Goal: Task Accomplishment & Management: Complete application form

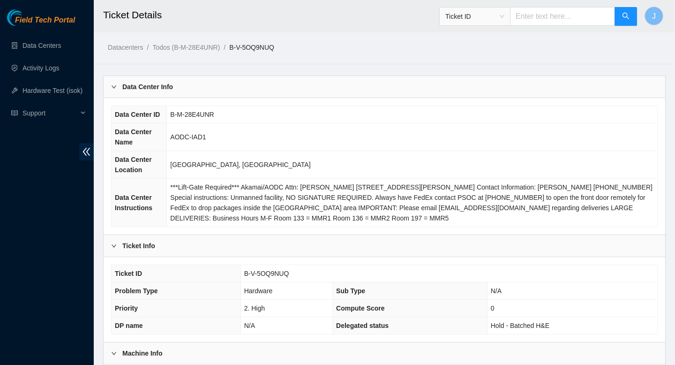
scroll to position [246, 0]
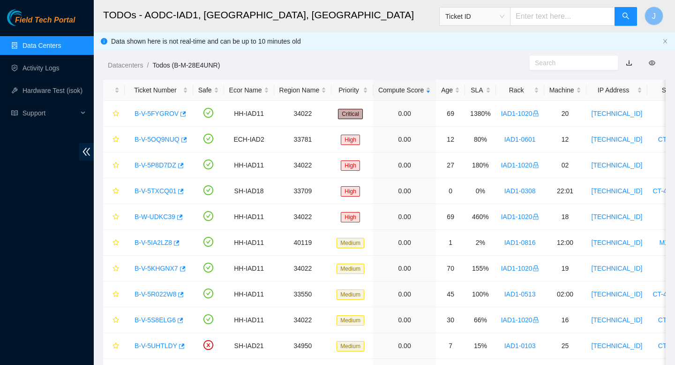
click at [61, 47] on link "Data Centers" at bounding box center [42, 46] width 38 height 8
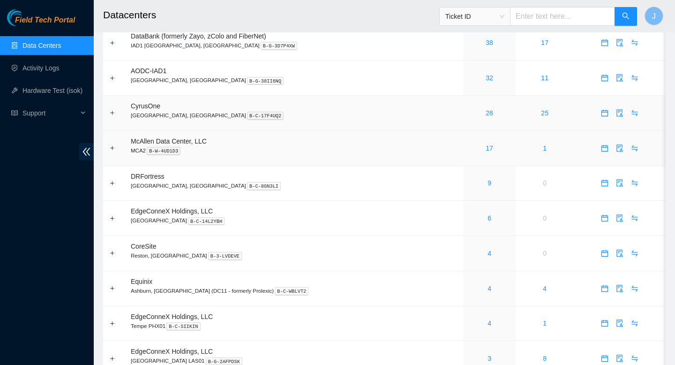
scroll to position [109, 0]
click at [488, 256] on link "4" at bounding box center [490, 253] width 4 height 8
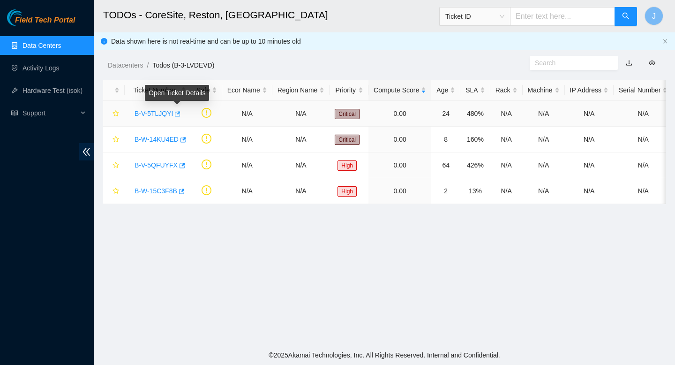
click at [179, 117] on icon "button" at bounding box center [176, 114] width 7 height 7
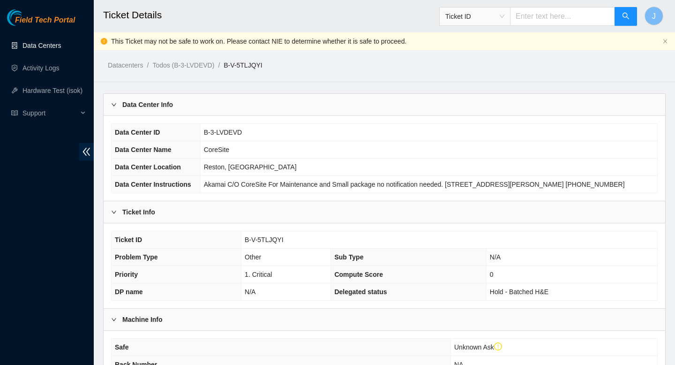
click at [48, 44] on link "Data Centers" at bounding box center [42, 46] width 38 height 8
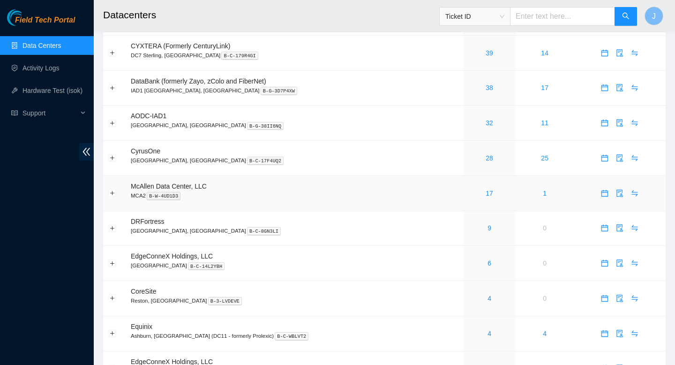
scroll to position [65, 0]
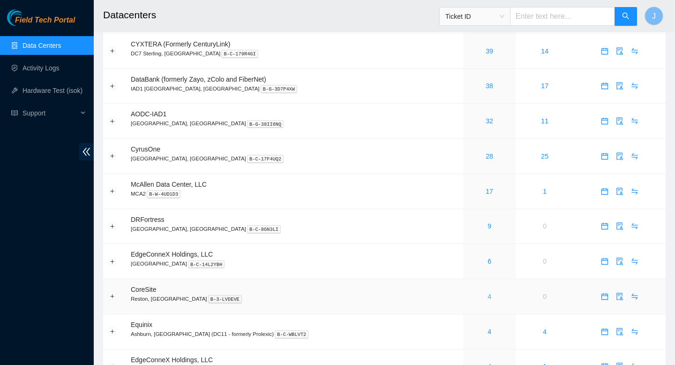
click at [488, 299] on link "4" at bounding box center [490, 297] width 4 height 8
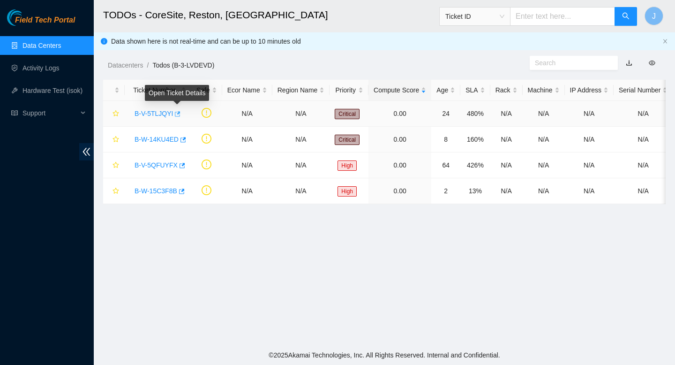
click at [180, 112] on icon "button" at bounding box center [178, 113] width 6 height 5
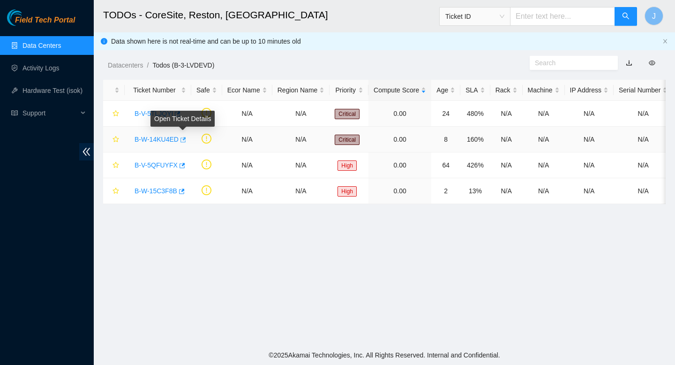
click at [184, 139] on icon "button" at bounding box center [182, 139] width 7 height 7
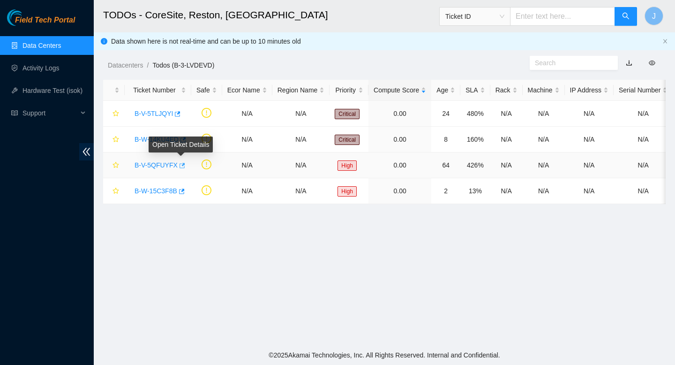
click at [184, 167] on icon "button" at bounding box center [181, 165] width 7 height 7
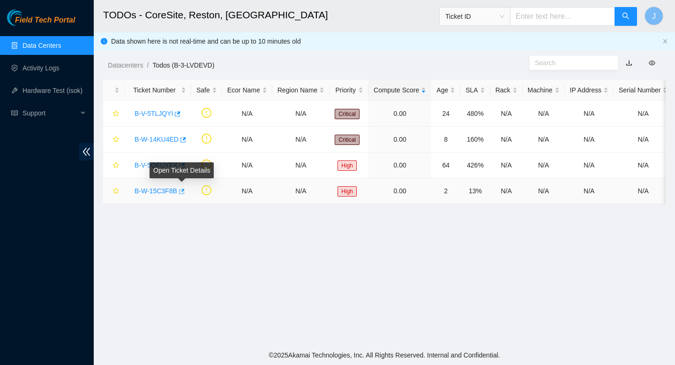
click at [183, 195] on span "button" at bounding box center [181, 192] width 7 height 8
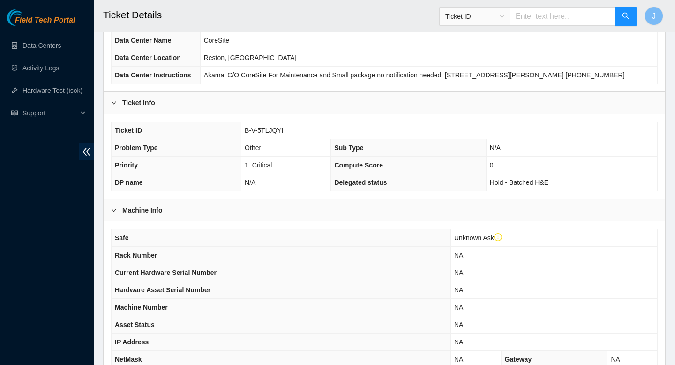
scroll to position [248, 0]
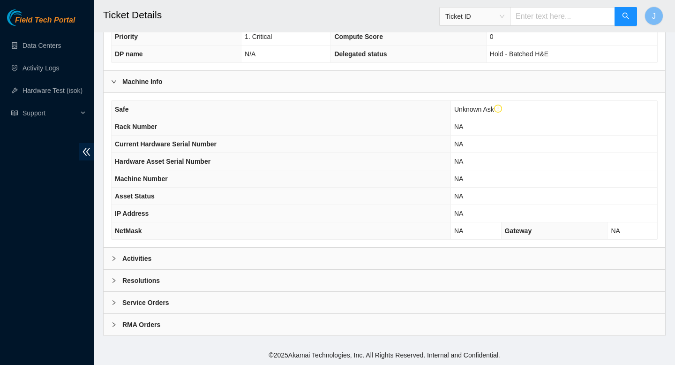
click at [213, 265] on div "Activities" at bounding box center [385, 259] width 562 height 22
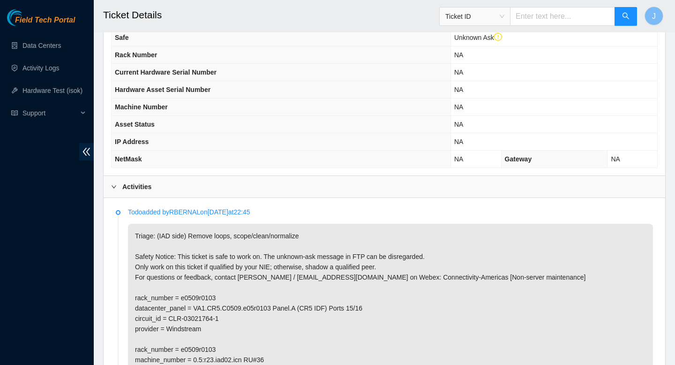
scroll to position [310, 0]
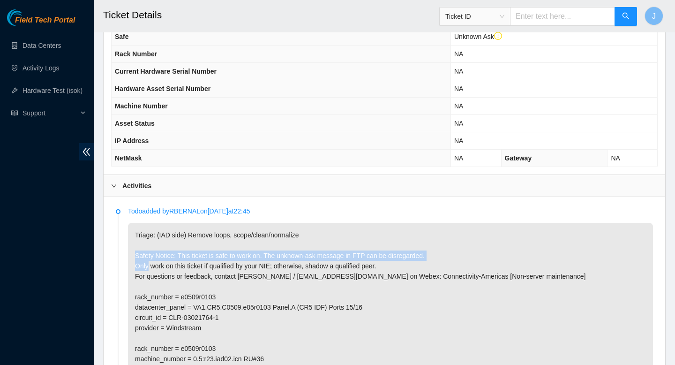
drag, startPoint x: 147, startPoint y: 271, endPoint x: 182, endPoint y: 260, distance: 36.5
click at [181, 259] on p "Triage: (IAD side) Remove loops, scope/clean/normalize Safety Notice: This tick…" at bounding box center [390, 354] width 525 height 262
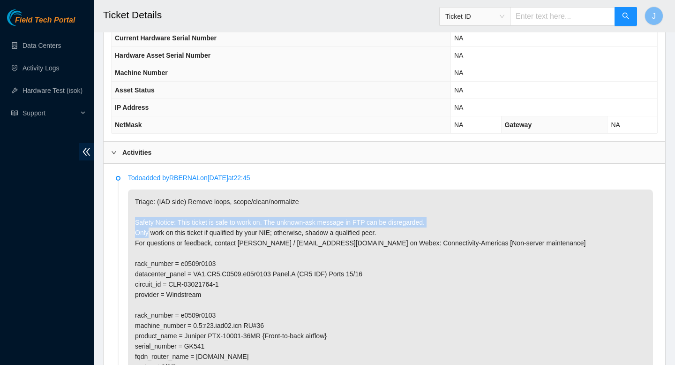
scroll to position [354, 0]
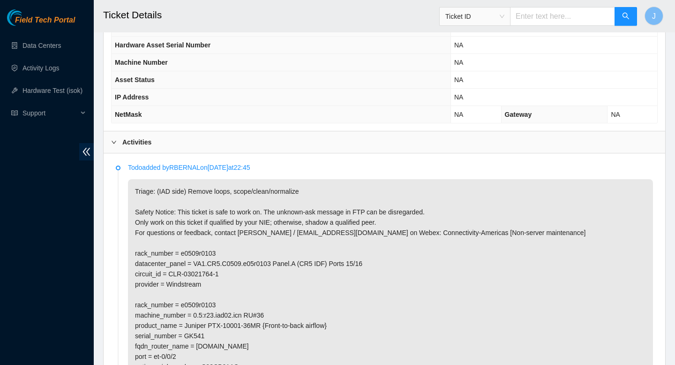
click at [200, 263] on p "Triage: (IAD side) Remove loops, scope/clean/normalize Safety Notice: This tick…" at bounding box center [390, 310] width 525 height 262
click at [213, 274] on p "Triage: (IAD side) Remove loops, scope/clean/normalize Safety Notice: This tick…" at bounding box center [390, 310] width 525 height 262
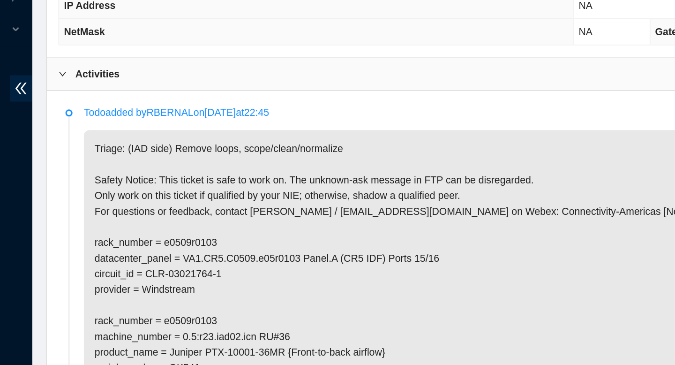
click at [197, 272] on p "Triage: (IAD side) Remove loops, scope/clean/normalize Safety Notice: This tick…" at bounding box center [390, 310] width 525 height 262
drag, startPoint x: 209, startPoint y: 272, endPoint x: 218, endPoint y: 272, distance: 8.9
click at [218, 272] on p "Triage: (IAD side) Remove loops, scope/clean/normalize Safety Notice: This tick…" at bounding box center [390, 310] width 525 height 262
drag, startPoint x: 209, startPoint y: 272, endPoint x: 219, endPoint y: 276, distance: 9.9
click at [219, 276] on p "Triage: (IAD side) Remove loops, scope/clean/normalize Safety Notice: This tick…" at bounding box center [390, 310] width 525 height 262
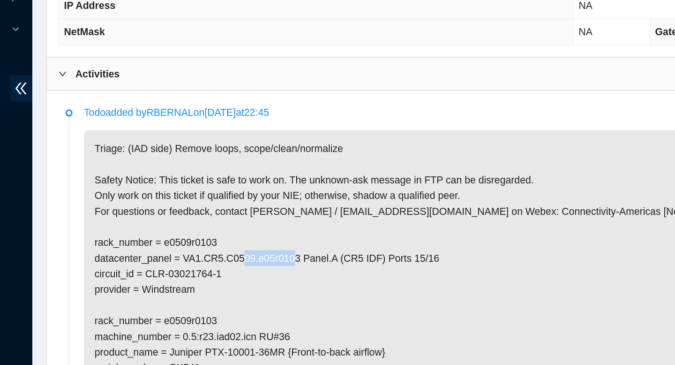
drag, startPoint x: 303, startPoint y: 273, endPoint x: 333, endPoint y: 273, distance: 30.0
click at [333, 273] on p "Triage: (IAD side) Remove loops, scope/clean/normalize Safety Notice: This tick…" at bounding box center [390, 310] width 525 height 262
drag, startPoint x: 248, startPoint y: 272, endPoint x: 333, endPoint y: 271, distance: 85.3
click at [333, 271] on p "Triage: (IAD side) Remove loops, scope/clean/normalize Safety Notice: This tick…" at bounding box center [390, 310] width 525 height 262
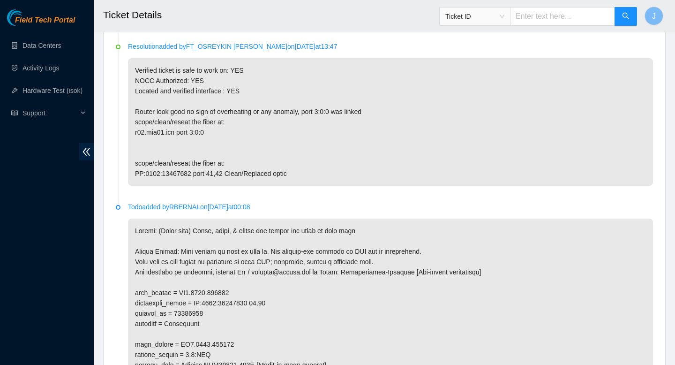
scroll to position [1487, 0]
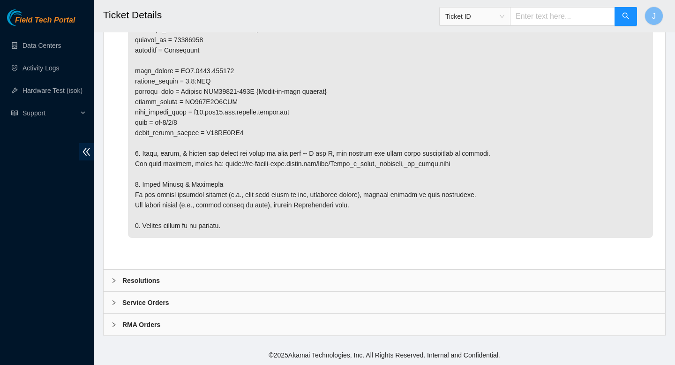
click at [247, 279] on div "Resolutions" at bounding box center [385, 281] width 562 height 22
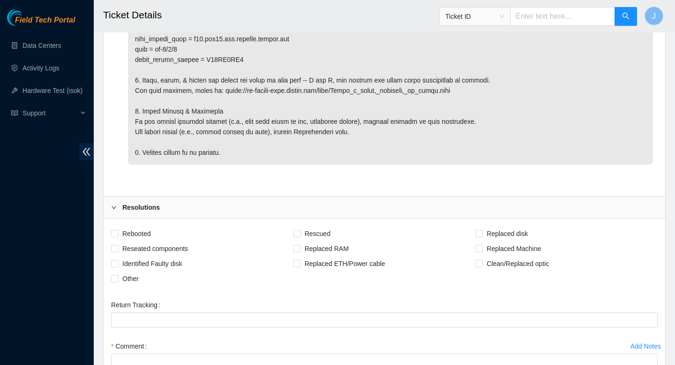
scroll to position [1550, 0]
click at [114, 282] on input "Other" at bounding box center [114, 278] width 7 height 7
checkbox input "true"
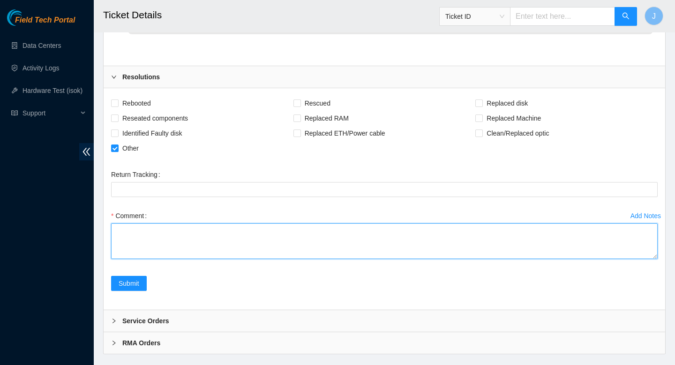
click at [237, 249] on textarea "Comment" at bounding box center [384, 241] width 547 height 36
type textarea "verified path, removed loops, cleaned, and patched"
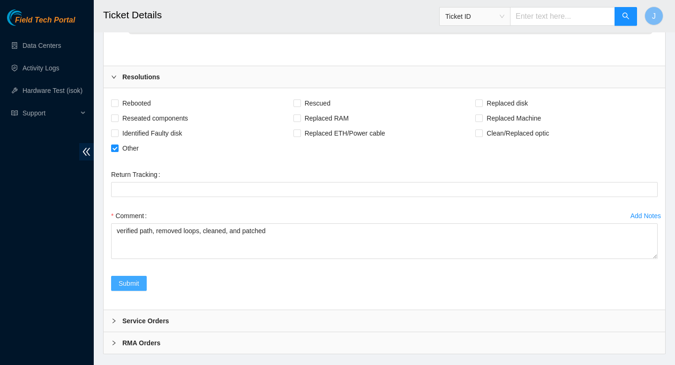
click at [127, 288] on span "Submit" at bounding box center [129, 283] width 21 height 10
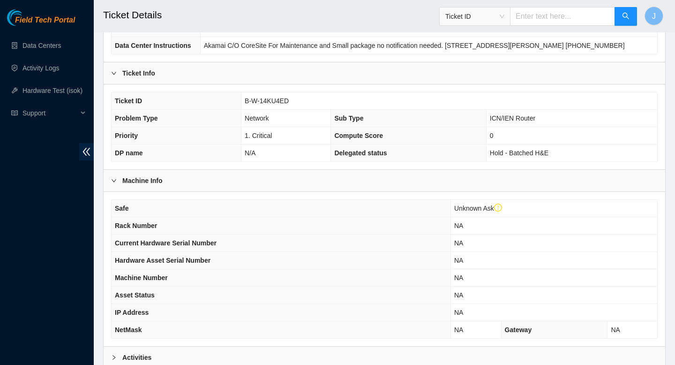
scroll to position [248, 0]
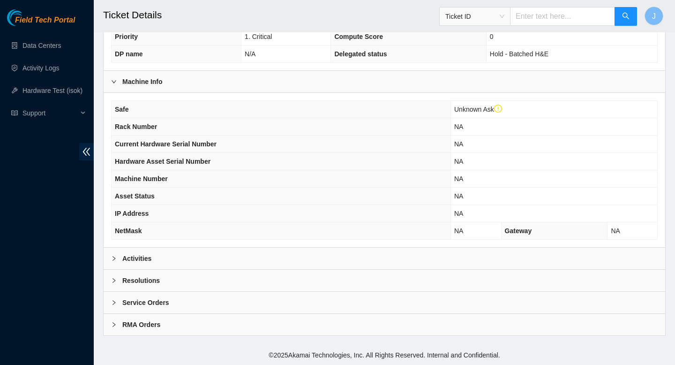
click at [246, 265] on div "Activities" at bounding box center [385, 259] width 562 height 22
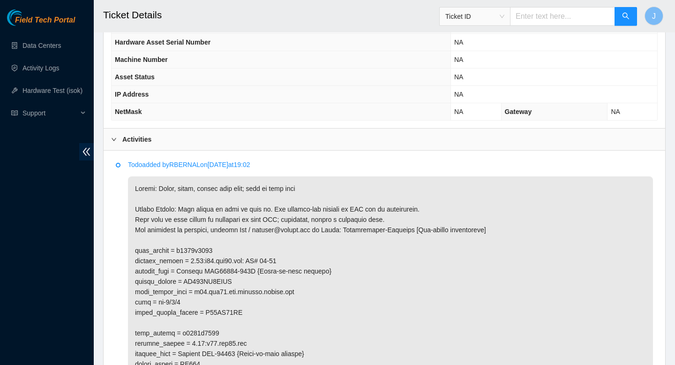
scroll to position [342, 0]
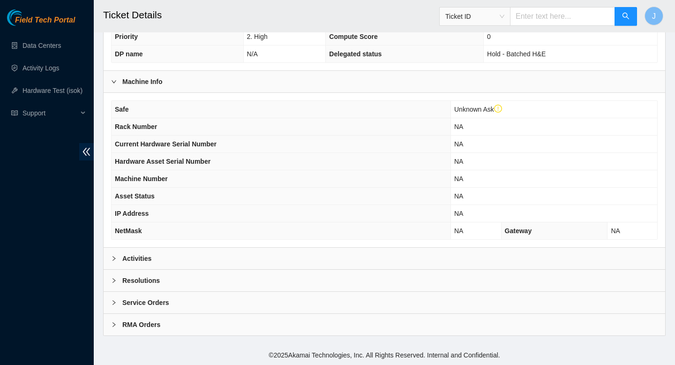
scroll to position [248, 0]
click at [328, 261] on div "Activities" at bounding box center [385, 259] width 562 height 22
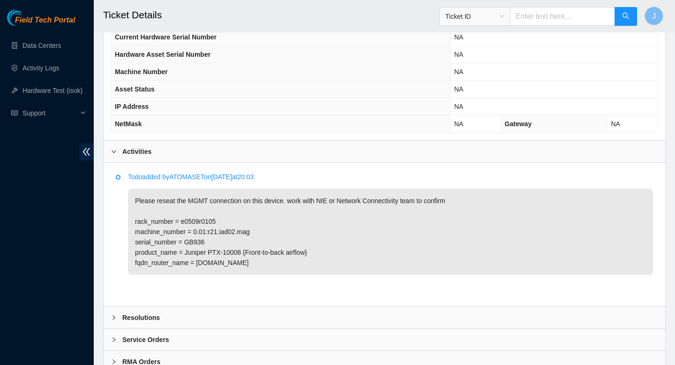
scroll to position [347, 0]
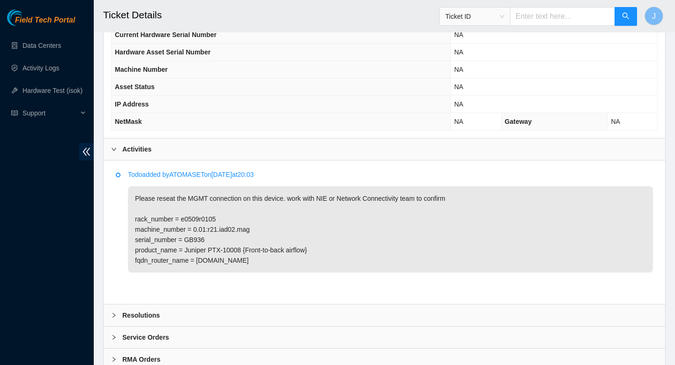
click at [169, 325] on div "Resolutions" at bounding box center [385, 315] width 562 height 22
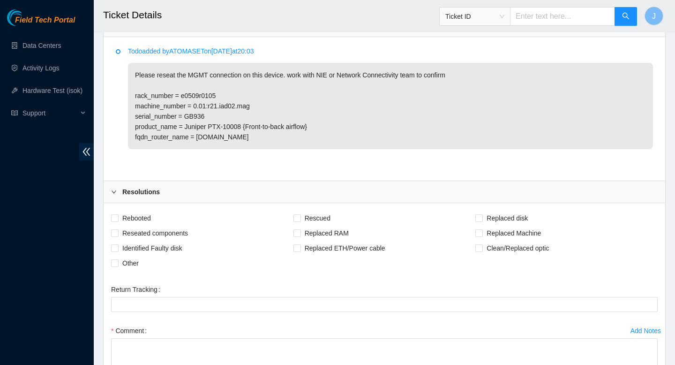
scroll to position [492, 0]
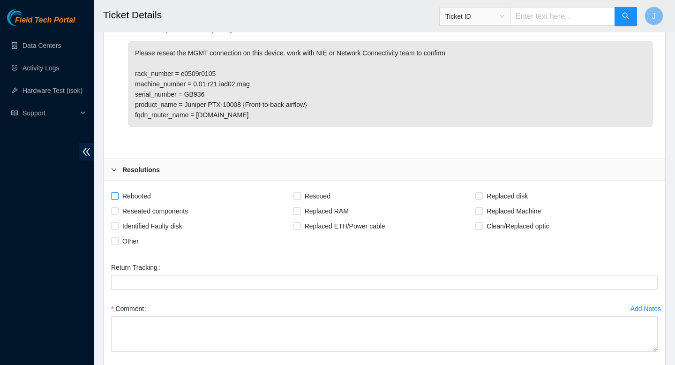
click at [116, 199] on input "Rebooted" at bounding box center [114, 195] width 7 height 7
click at [114, 199] on input "Rebooted" at bounding box center [114, 195] width 7 height 7
checkbox input "false"
click at [115, 244] on input "Other" at bounding box center [114, 240] width 7 height 7
checkbox input "true"
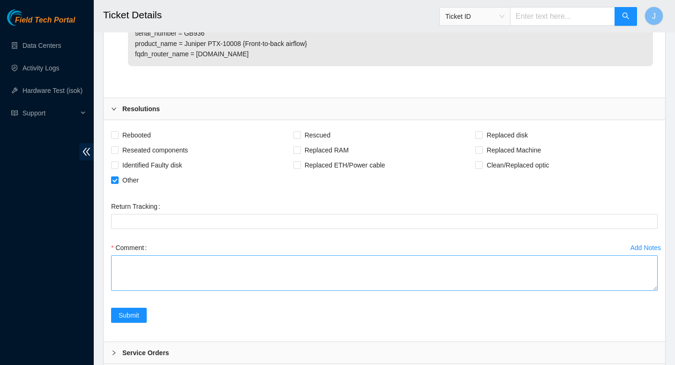
scroll to position [559, 0]
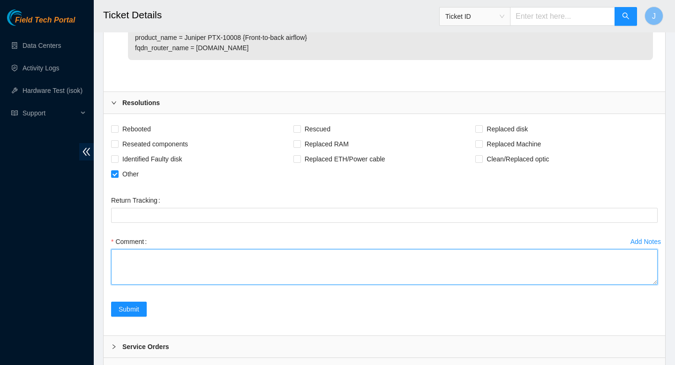
click at [298, 275] on textarea "Comment" at bounding box center [384, 267] width 547 height 36
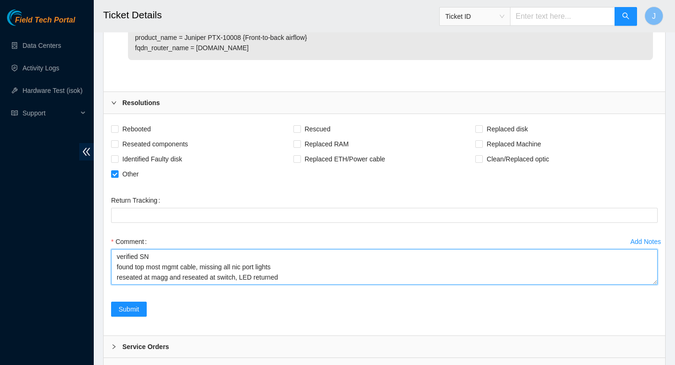
scroll to position [7, 0]
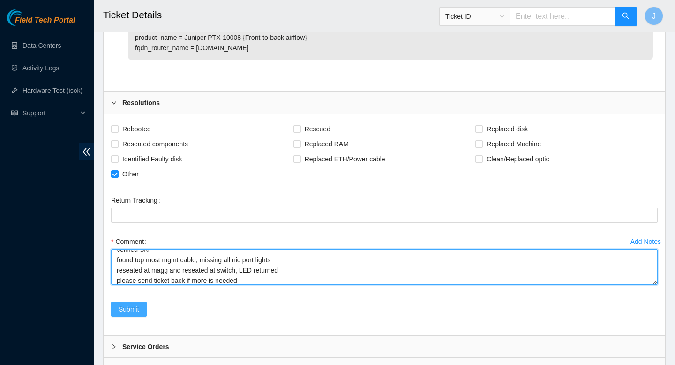
type textarea "verified SN found top most mgmt cable, missing all nic port lights reseated at …"
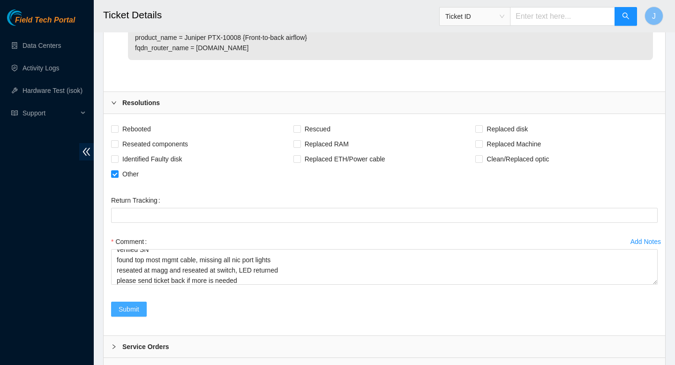
click at [137, 314] on span "Submit" at bounding box center [129, 309] width 21 height 10
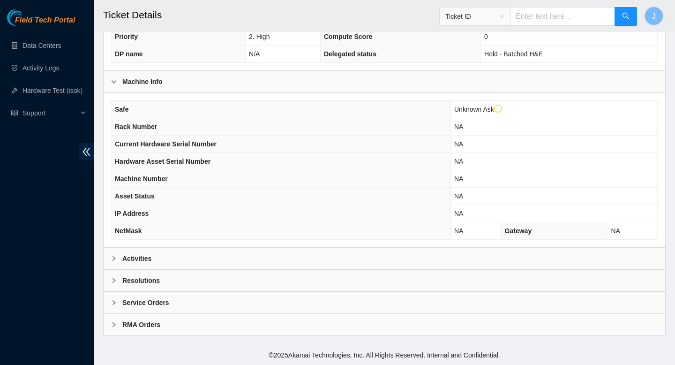
scroll to position [248, 0]
click at [252, 253] on div "Activities" at bounding box center [385, 259] width 562 height 22
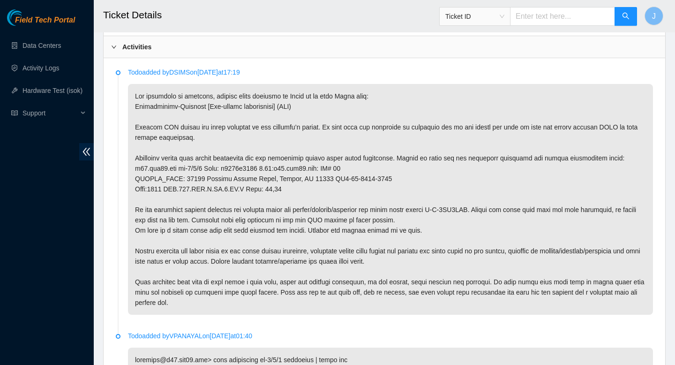
scroll to position [450, 0]
